Goal: Information Seeking & Learning: Learn about a topic

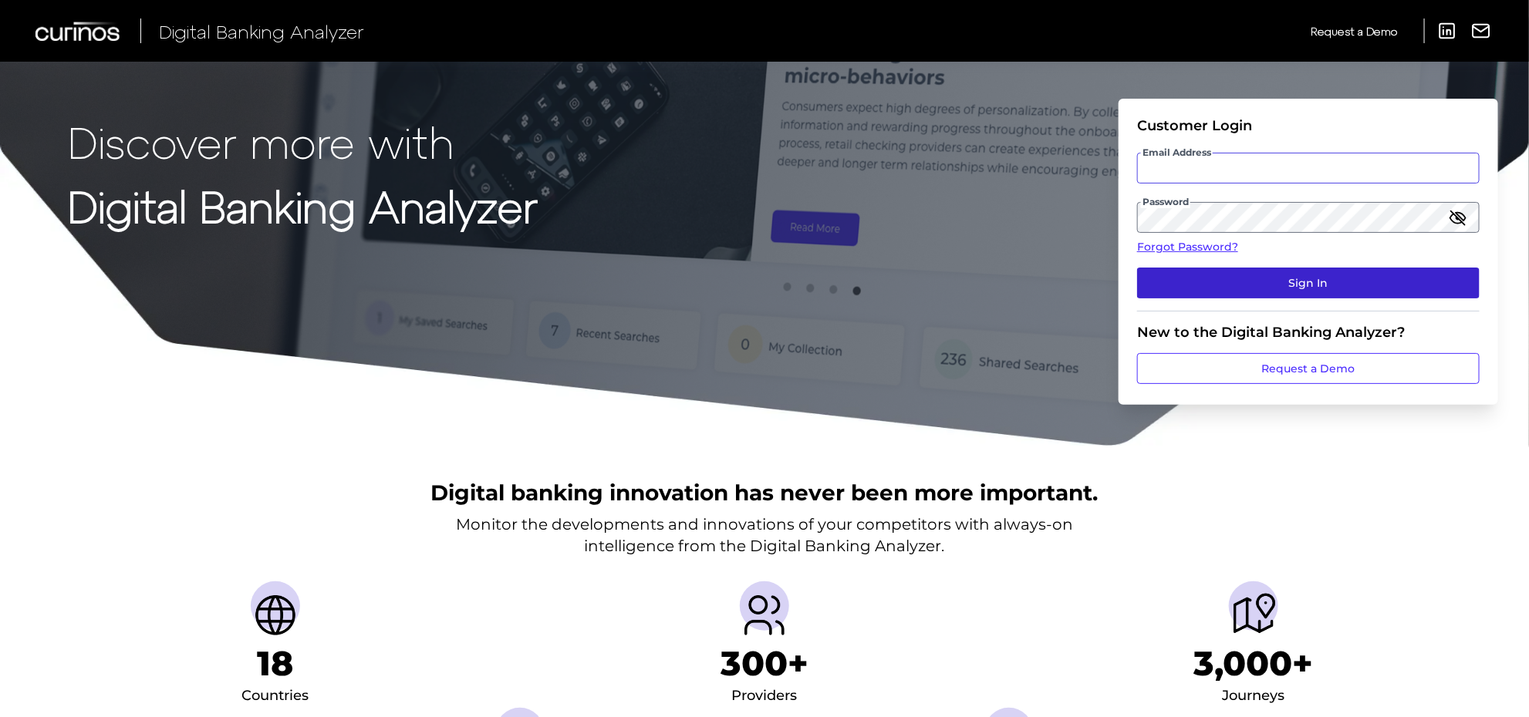
type input "[PERSON_NAME][EMAIL_ADDRESS][PERSON_NAME][DOMAIN_NAME]"
click at [1226, 278] on button "Sign In" at bounding box center [1308, 283] width 342 height 31
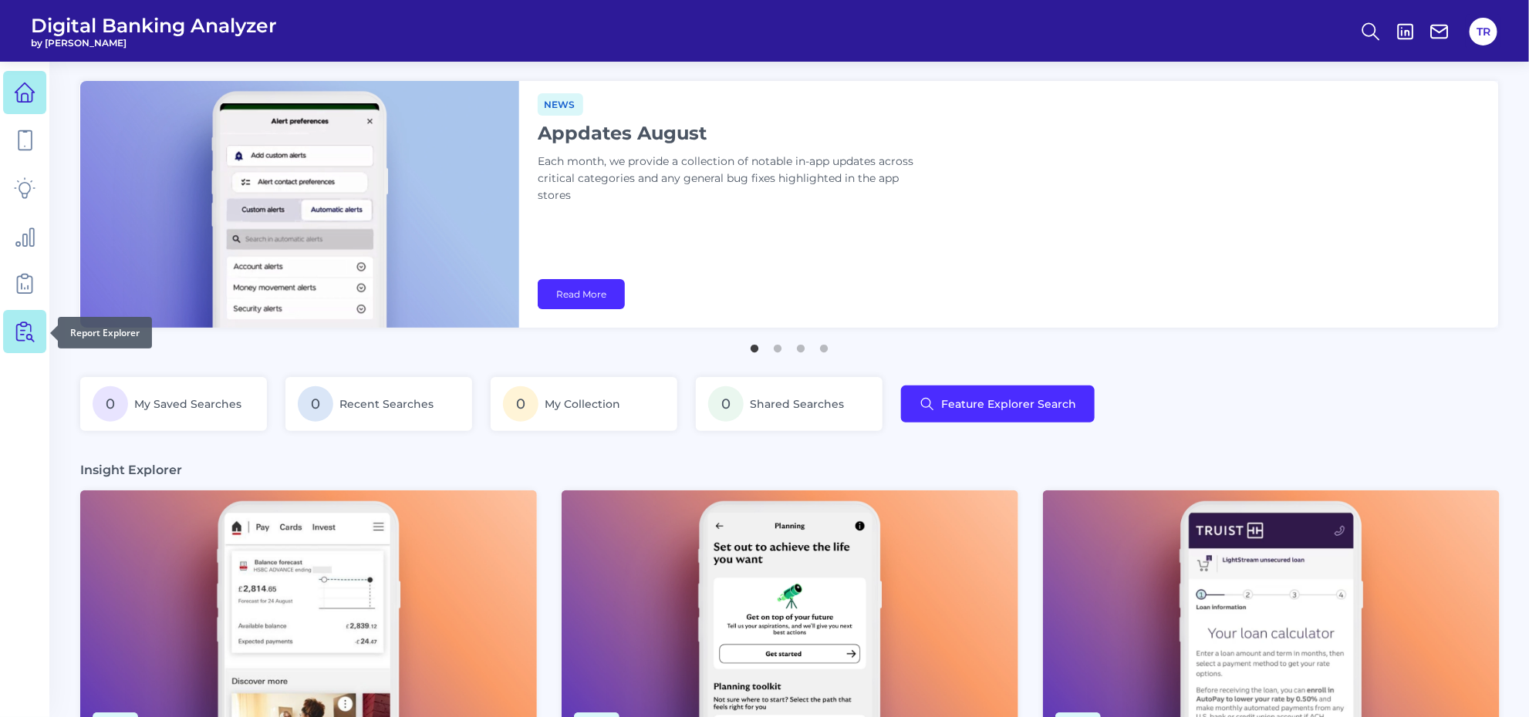
click at [32, 334] on icon at bounding box center [25, 332] width 22 height 22
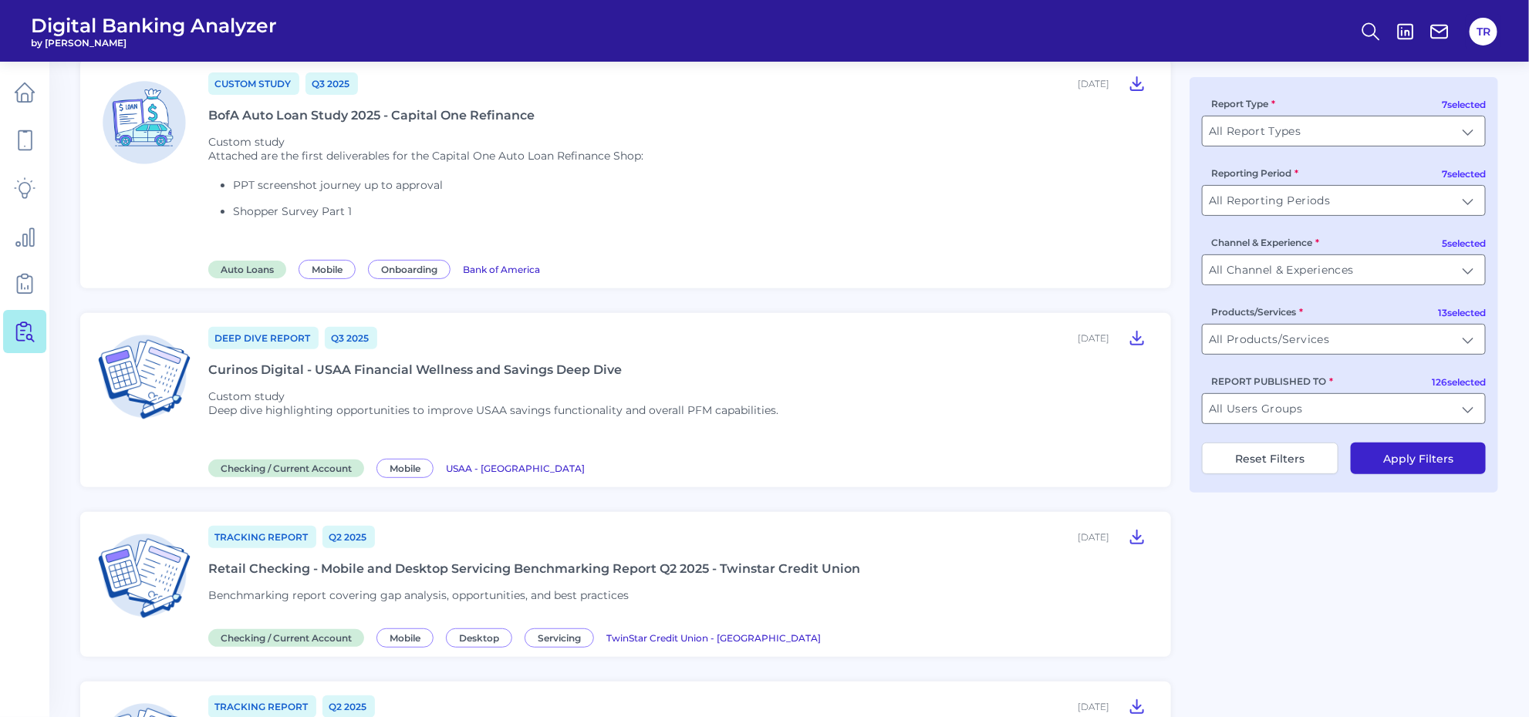
scroll to position [289, 0]
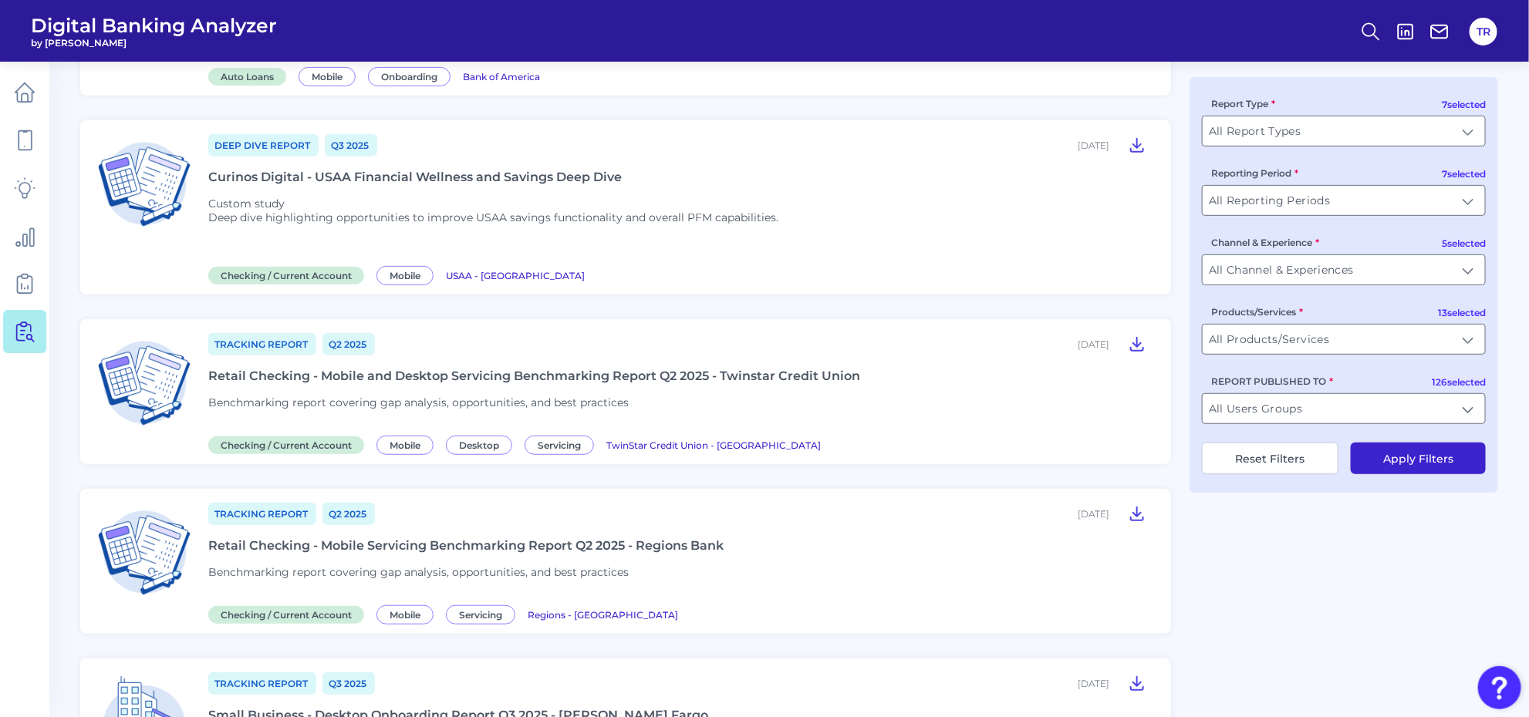
click at [575, 544] on div "Retail Checking - Mobile Servicing Benchmarking Report Q2 2025 - Regions Bank" at bounding box center [465, 545] width 515 height 15
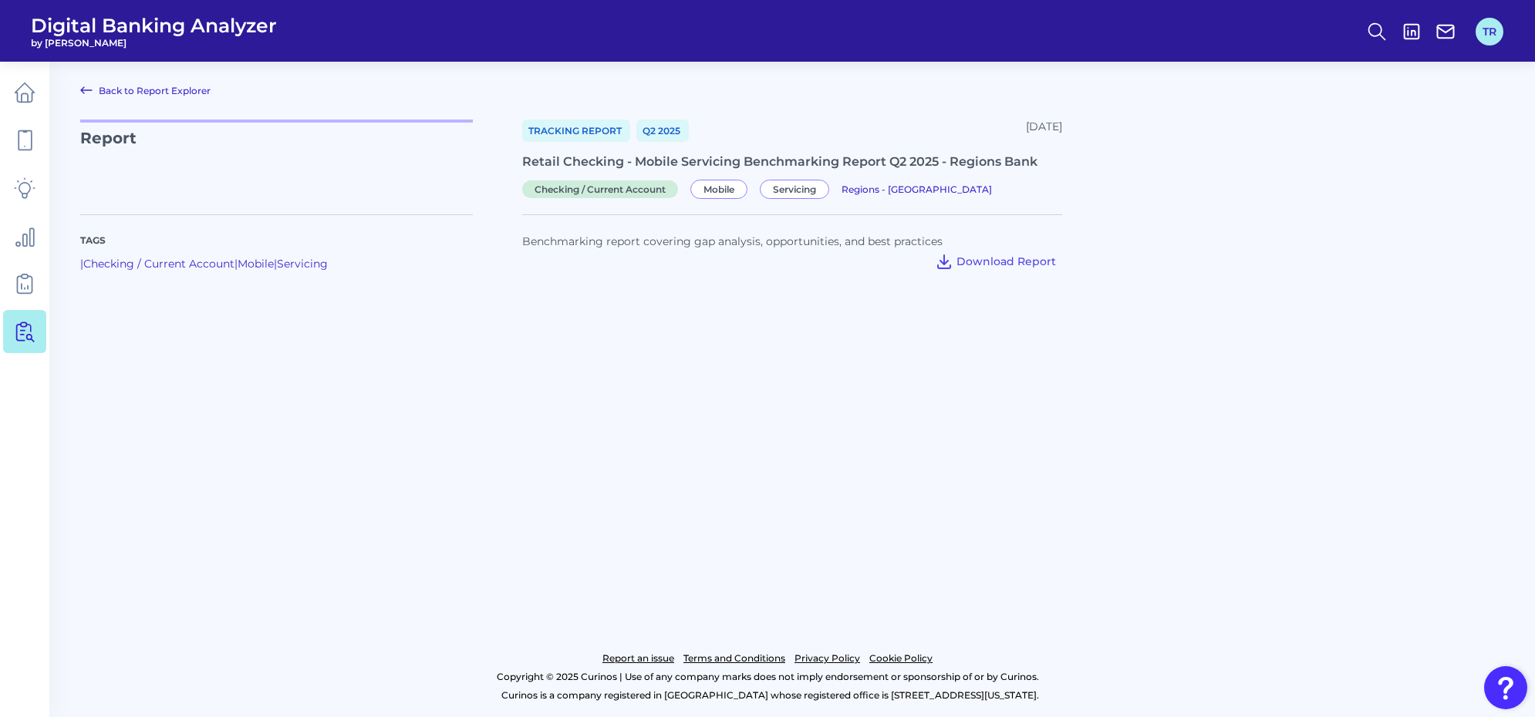
click at [1501, 25] on button "TR" at bounding box center [1489, 32] width 28 height 28
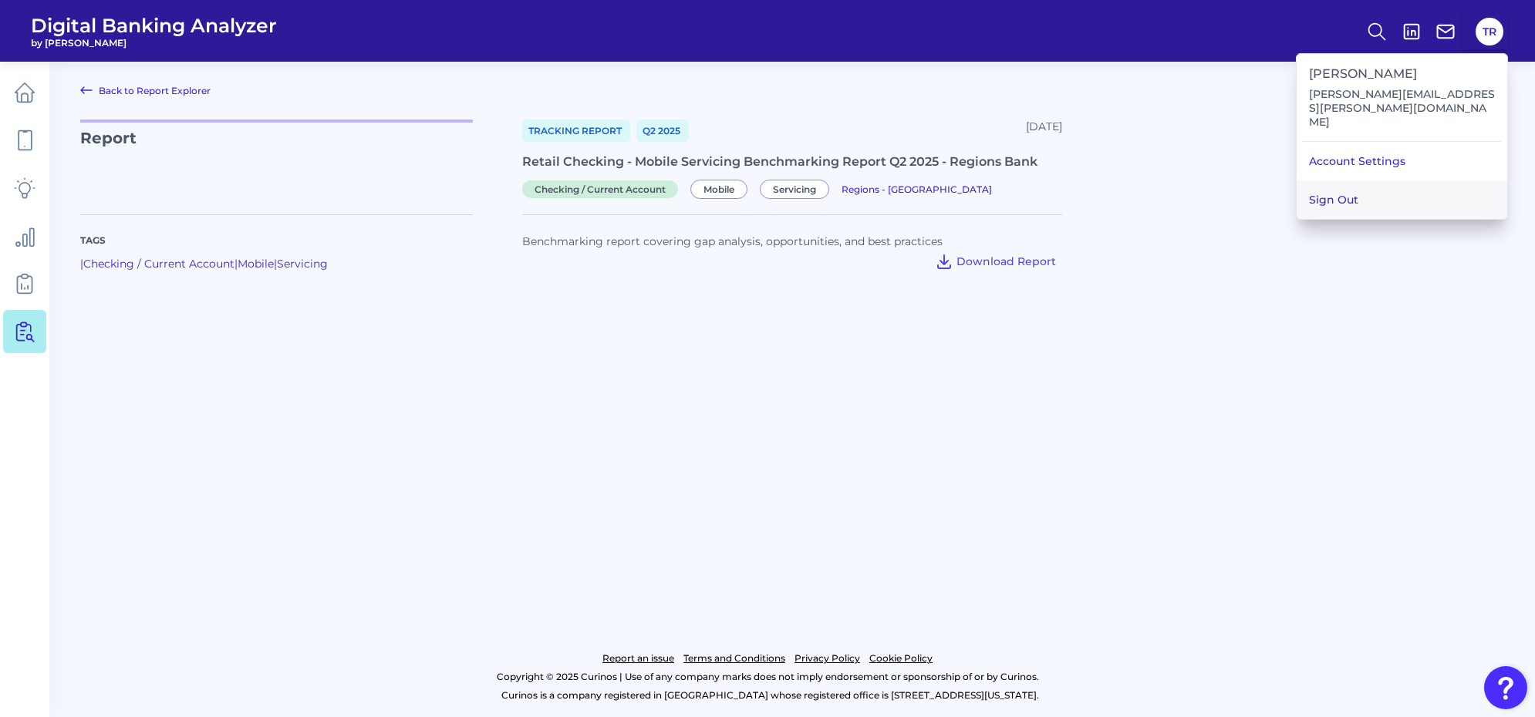
click at [1392, 180] on button "Sign Out" at bounding box center [1401, 199] width 211 height 39
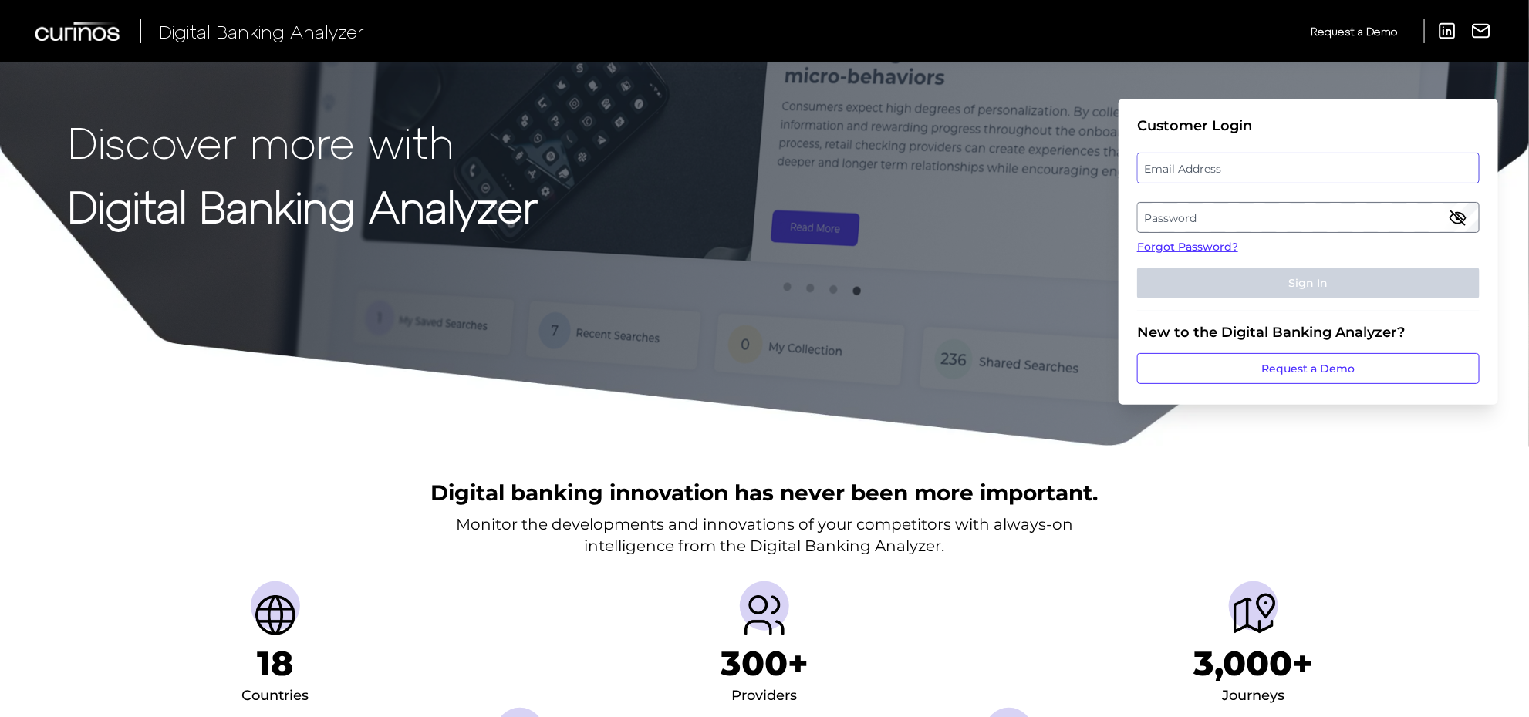
type input "[PERSON_NAME][EMAIL_ADDRESS][PERSON_NAME][DOMAIN_NAME]"
